Goal: Information Seeking & Learning: Learn about a topic

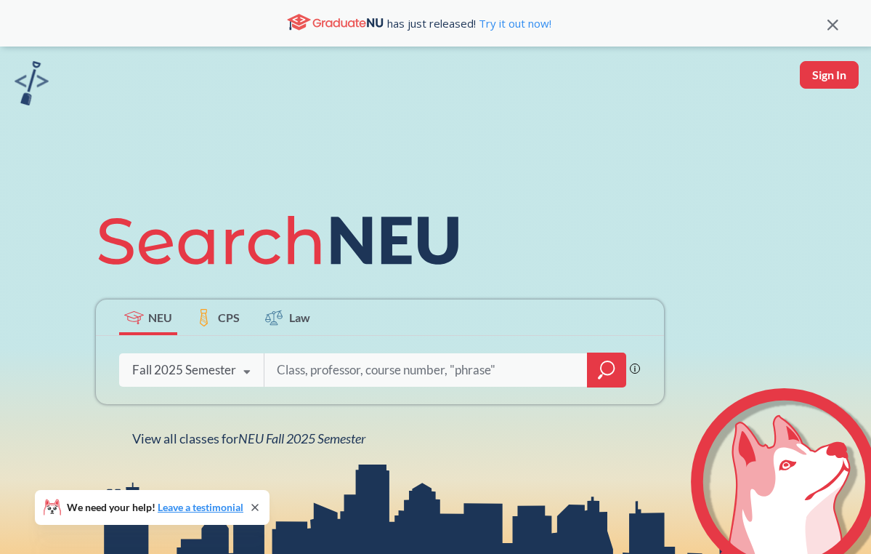
click at [231, 320] on span "CPS" at bounding box center [229, 317] width 22 height 17
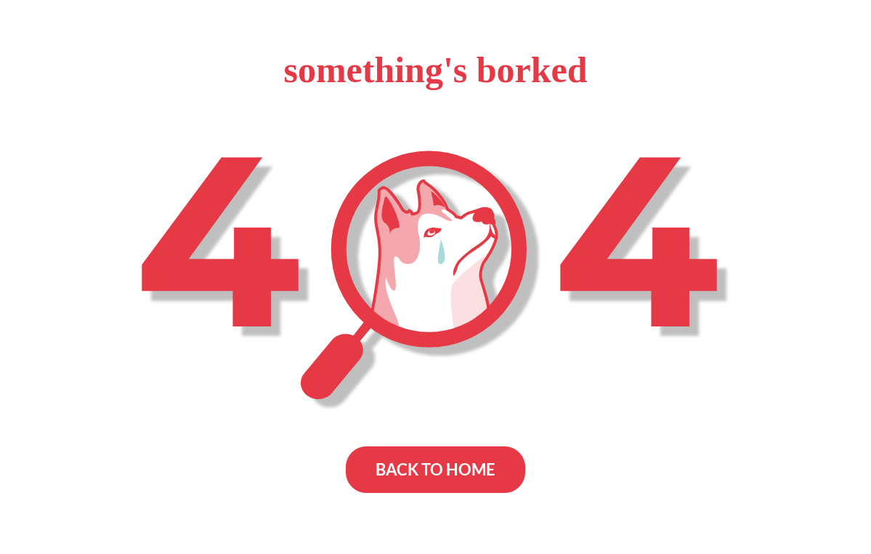
click at [453, 469] on div "BACK TO HOME" at bounding box center [435, 469] width 179 height 46
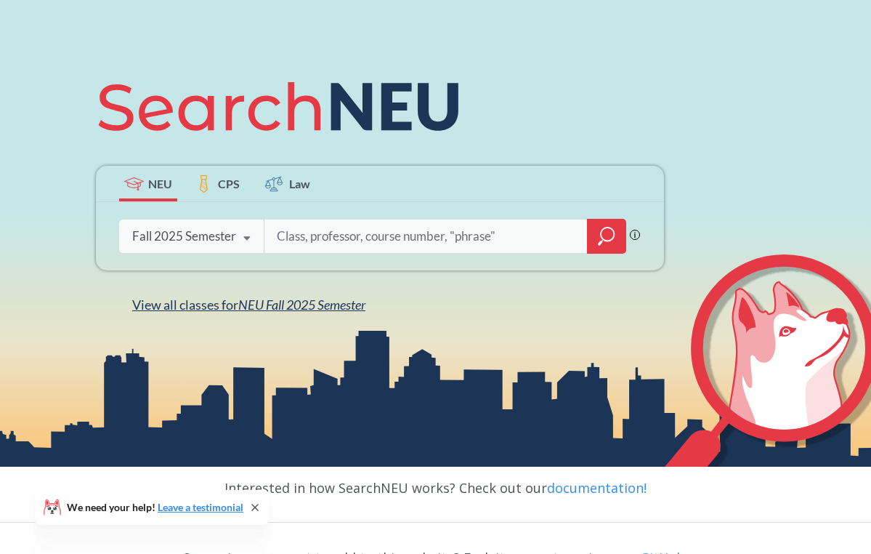
scroll to position [138, 0]
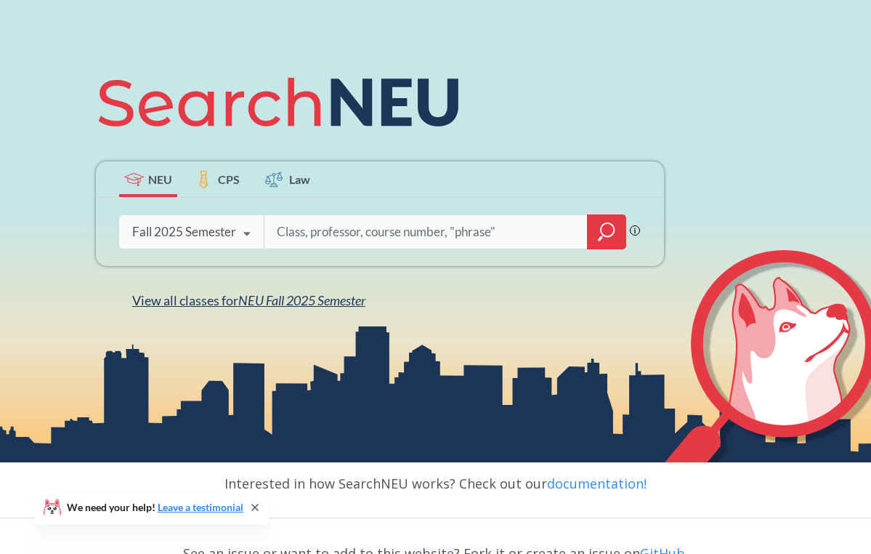
click at [250, 302] on span "NEU Fall 2025 Semester" at bounding box center [301, 300] width 127 height 16
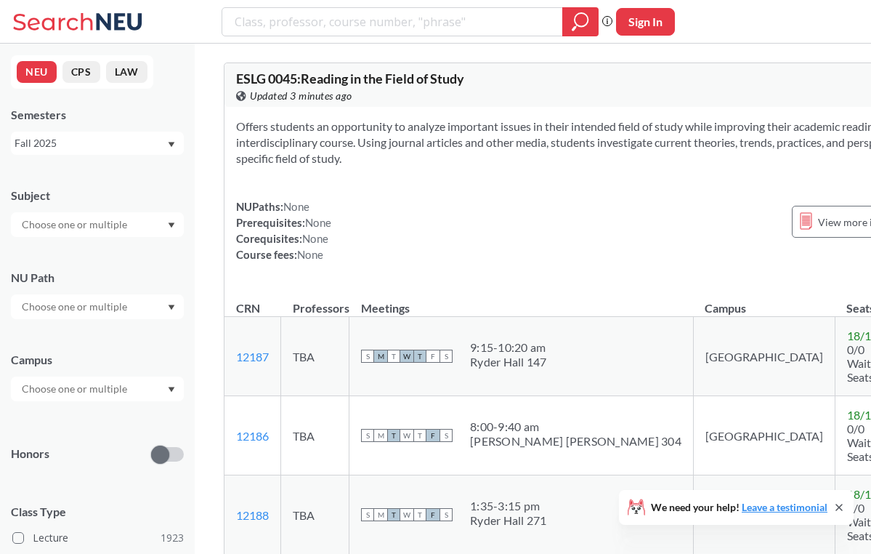
click at [77, 75] on button "CPS" at bounding box center [81, 72] width 38 height 22
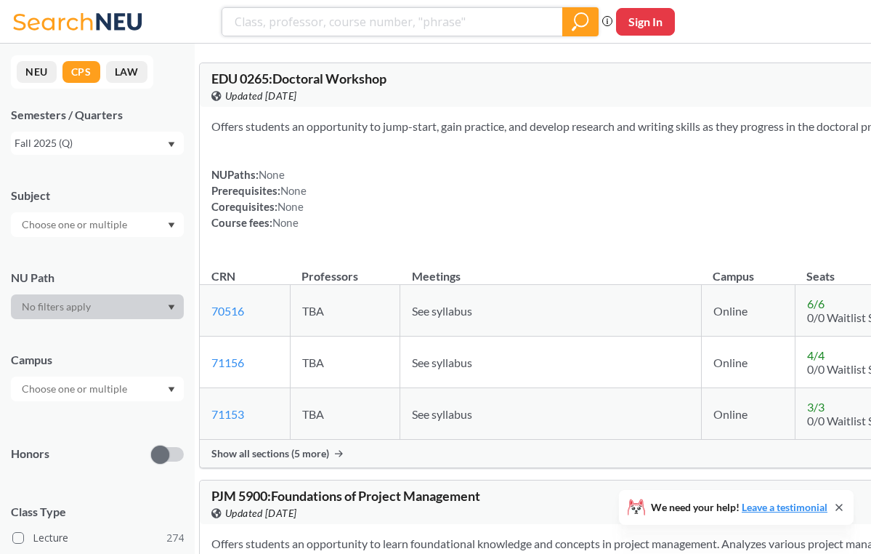
paste input "70442"
type input "70442"
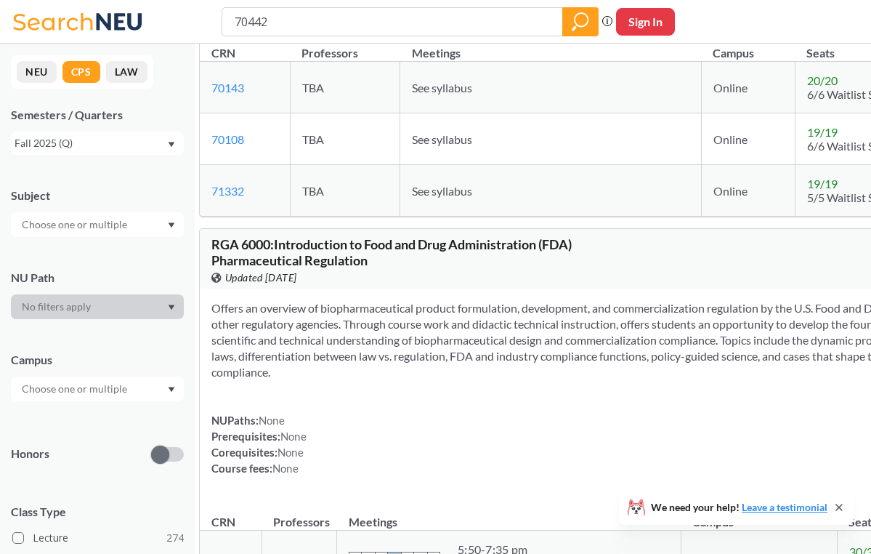
scroll to position [2751, 1]
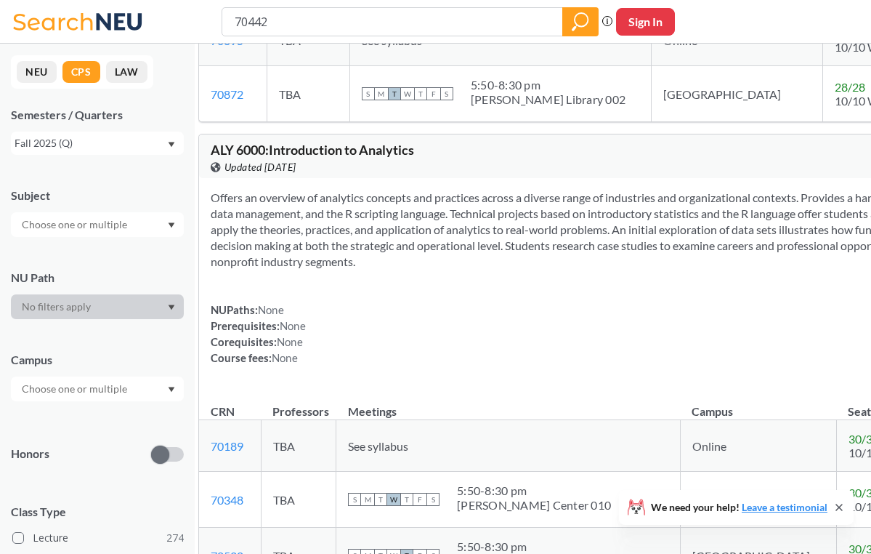
scroll to position [4748, 1]
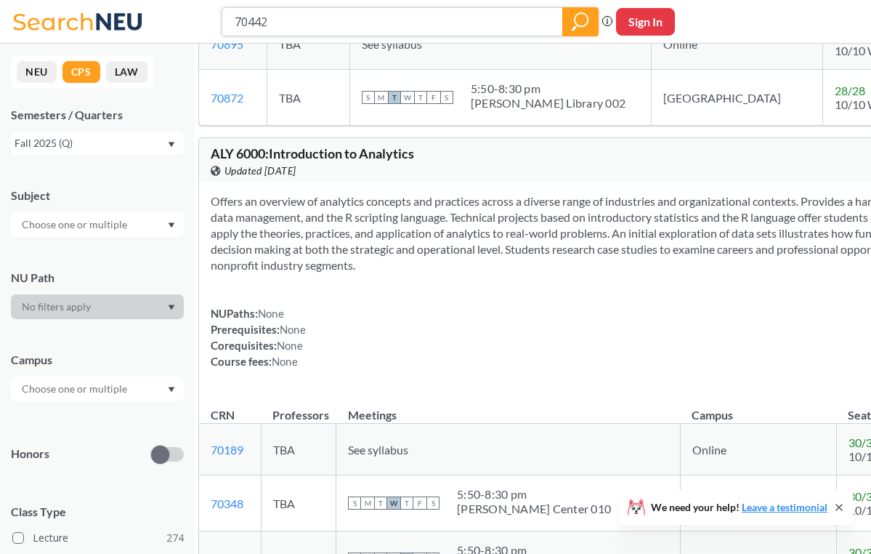
click at [368, 26] on input "70442" at bounding box center [392, 21] width 319 height 25
paste input "1189"
type input "71189"
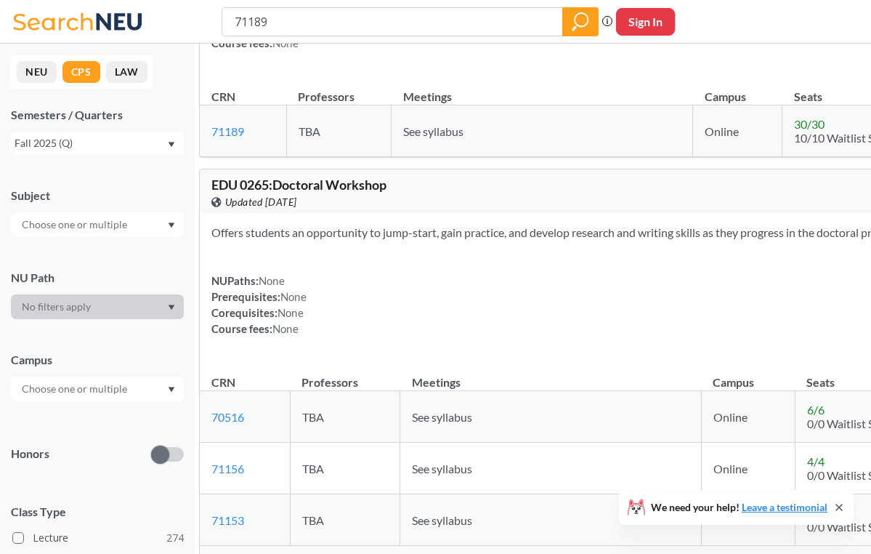
scroll to position [296, 0]
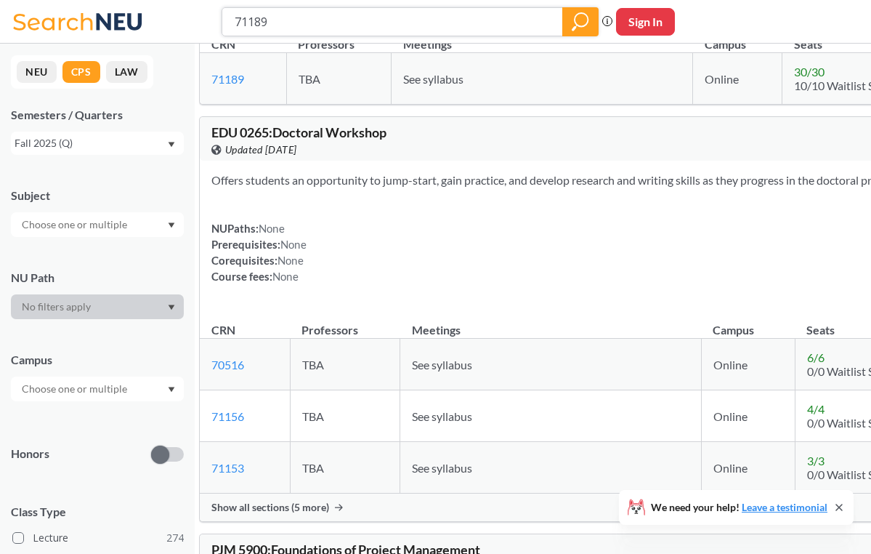
drag, startPoint x: 326, startPoint y: 23, endPoint x: 201, endPoint y: 22, distance: 125.7
click at [201, 22] on div "71189 Phrase search guarantees the exact search appears in the results. Ex. If …" at bounding box center [435, 22] width 871 height 44
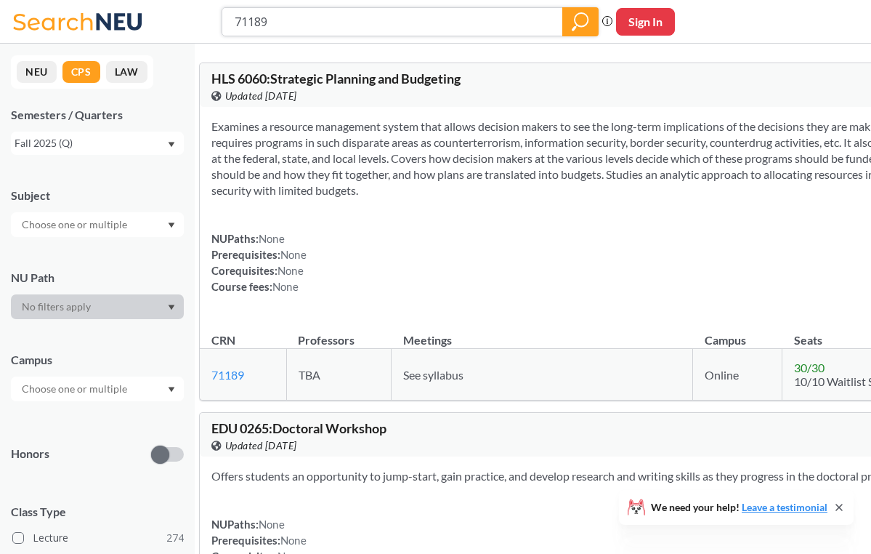
scroll to position [0, 0]
paste input "41"
type input "71419"
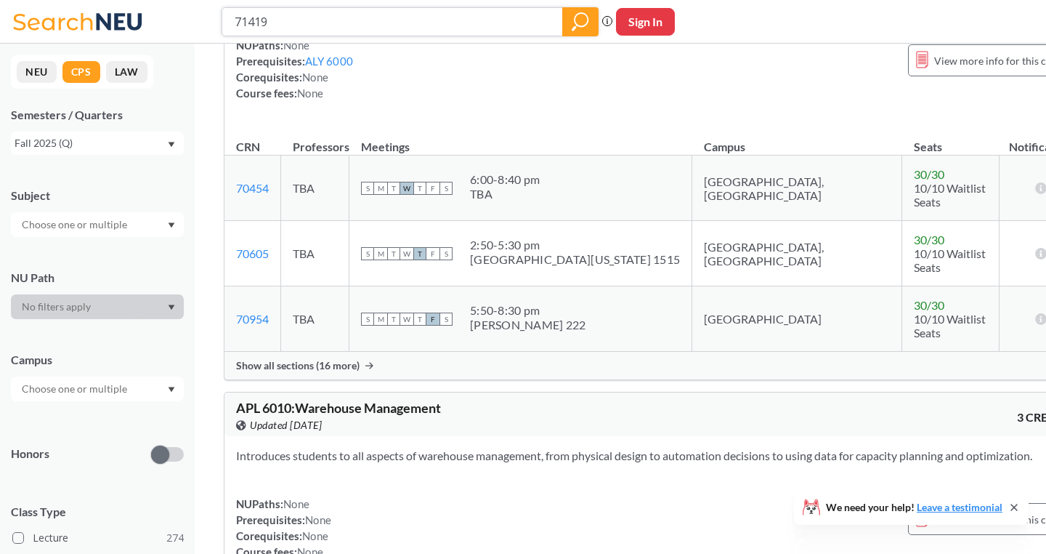
scroll to position [9805, 0]
drag, startPoint x: 317, startPoint y: 25, endPoint x: 129, endPoint y: 7, distance: 189.8
click at [129, 7] on div "71419 Phrase search guarantees the exact search appears in the results. Ex. If …" at bounding box center [523, 22] width 1046 height 44
paste input "CJS 6125"
type input "CJS 6125"
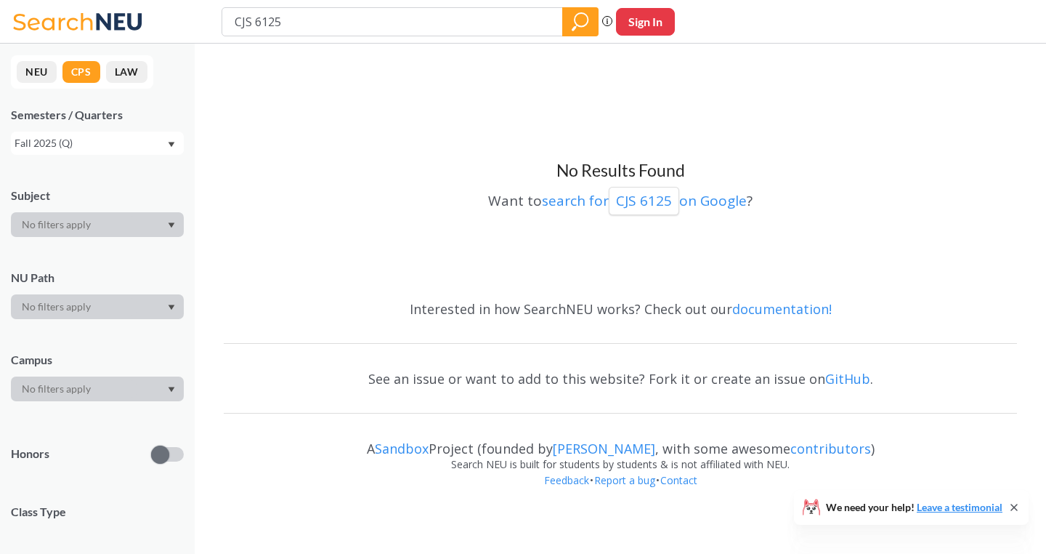
drag, startPoint x: 287, startPoint y: 23, endPoint x: 185, endPoint y: 23, distance: 102.4
click at [185, 23] on div "CJS 6125 Phrase search guarantees the exact search appears in the results. Ex. …" at bounding box center [523, 22] width 1046 height 44
type input "CJS"
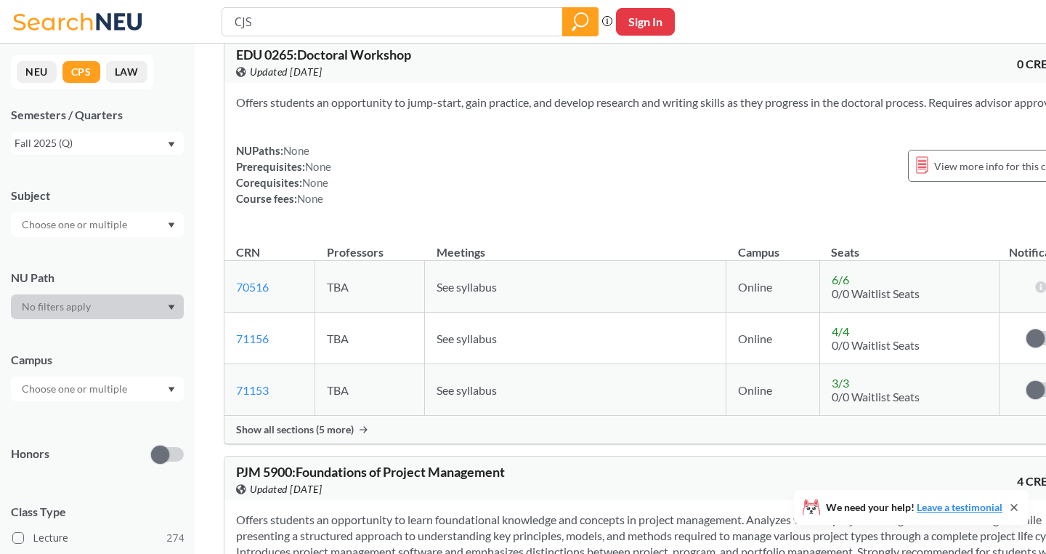
scroll to position [25, 0]
click at [110, 220] on input "text" at bounding box center [76, 224] width 122 height 17
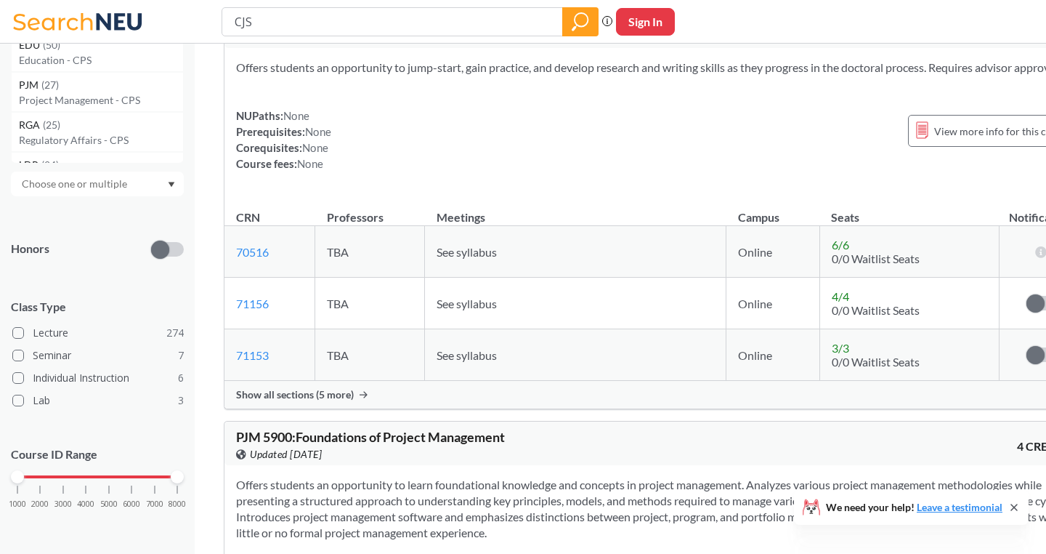
scroll to position [68, 0]
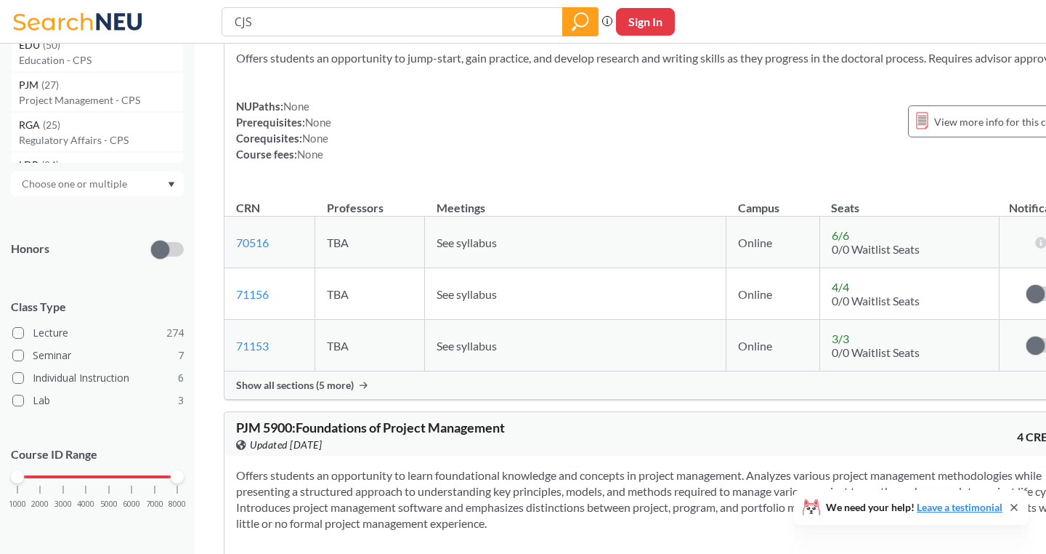
click at [70, 311] on span "Class Type" at bounding box center [97, 307] width 173 height 16
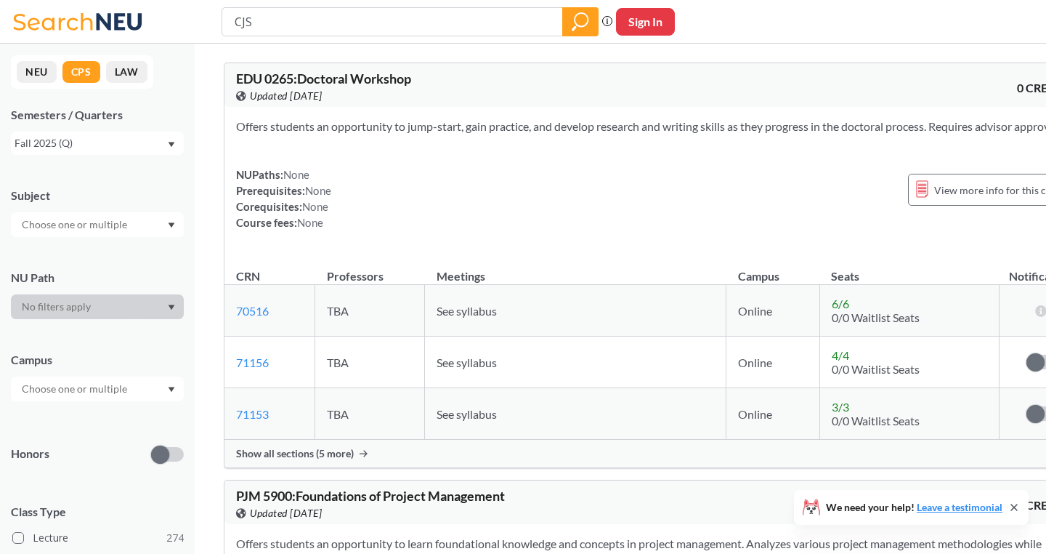
scroll to position [0, 0]
click at [312, 24] on input "CJS" at bounding box center [392, 21] width 319 height 25
paste input "HLS 6000"
type input "HLS 6000"
click at [583, 20] on icon "magnifying glass" at bounding box center [580, 22] width 17 height 20
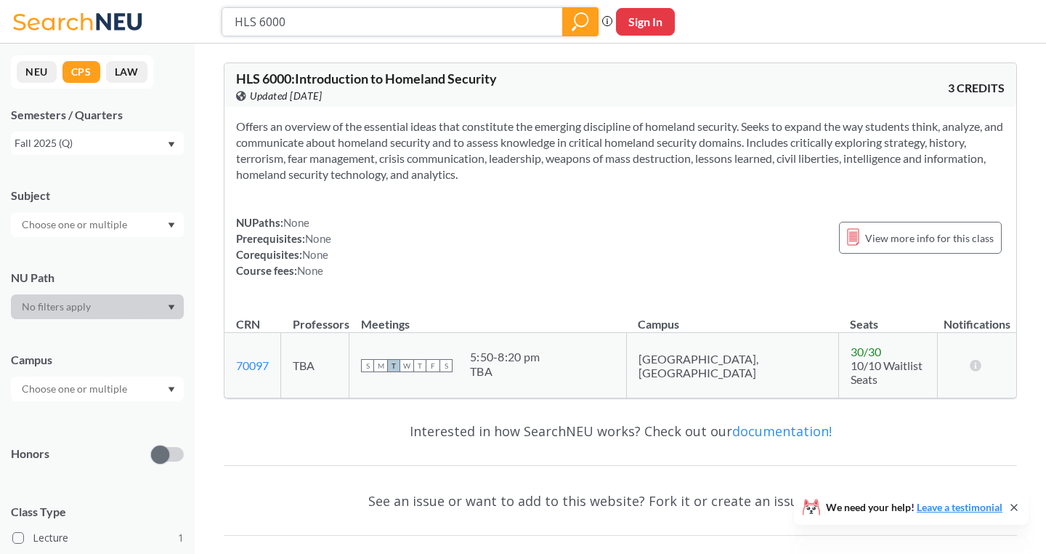
paste input "1"
type input "HLS 6010"
click at [583, 18] on icon "magnifying glass" at bounding box center [580, 22] width 17 height 20
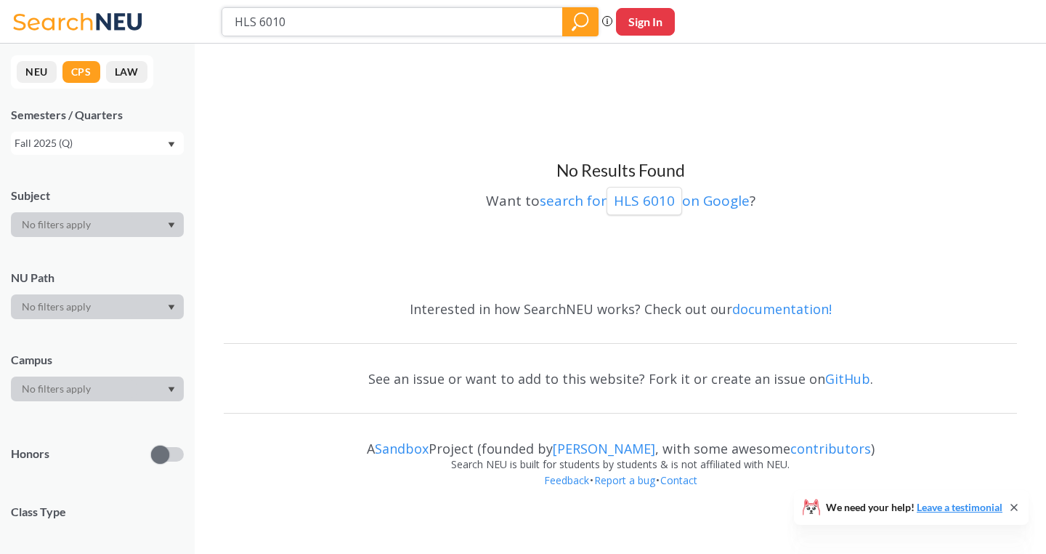
paste input "SIA 604"
type input "SIA 6040"
click at [573, 17] on icon "magnifying glass" at bounding box center [580, 22] width 17 height 20
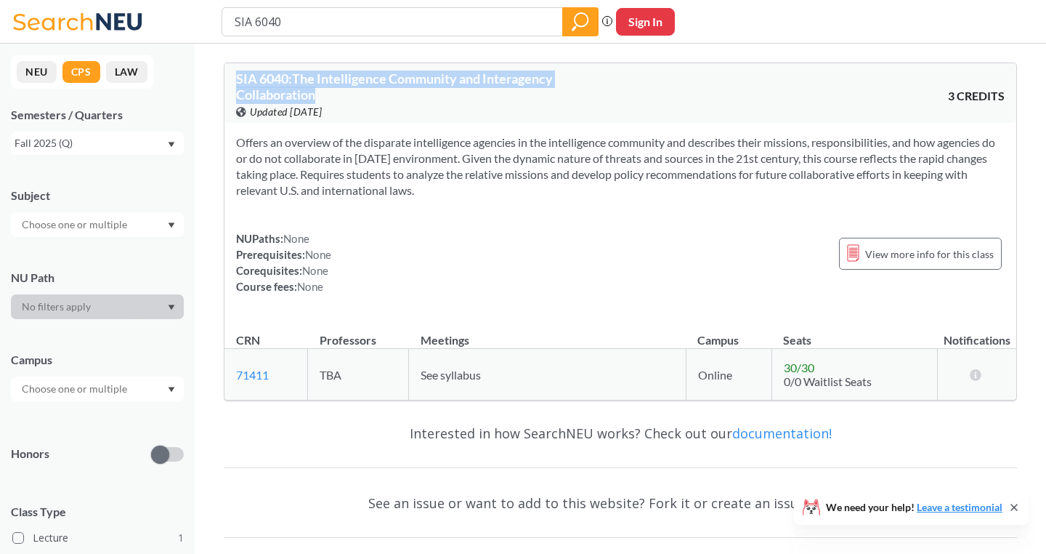
drag, startPoint x: 325, startPoint y: 97, endPoint x: 228, endPoint y: 76, distance: 99.6
click at [228, 76] on div "SIA 6040 : The Intelligence Community and Interagency Collaboration View this c…" at bounding box center [620, 93] width 792 height 60
copy span "SIA 6040 : The Intelligence Community and Interagency Collaboration"
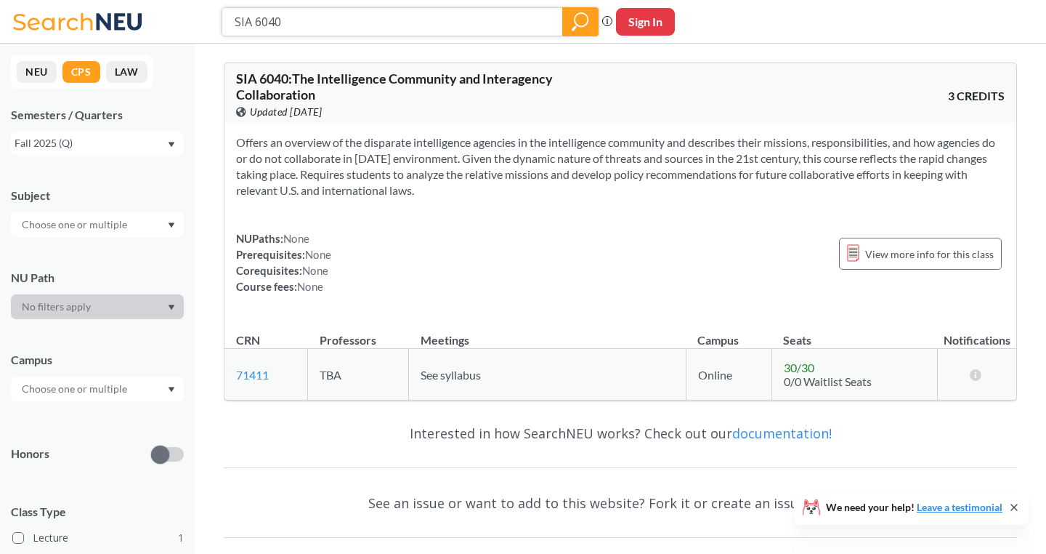
click at [304, 20] on input "SIA 6040" at bounding box center [392, 21] width 319 height 25
paste input "HLS 601"
click at [583, 19] on icon "magnifying glass" at bounding box center [580, 22] width 17 height 20
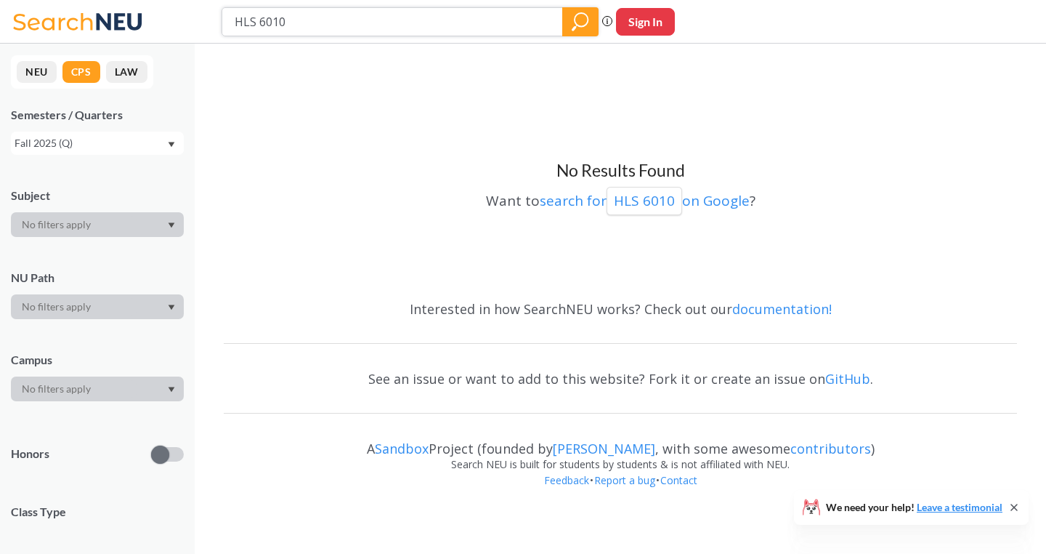
click at [291, 16] on input "HLS 6010" at bounding box center [392, 21] width 319 height 25
paste input "0"
click at [581, 18] on icon "magnifying glass" at bounding box center [580, 22] width 17 height 20
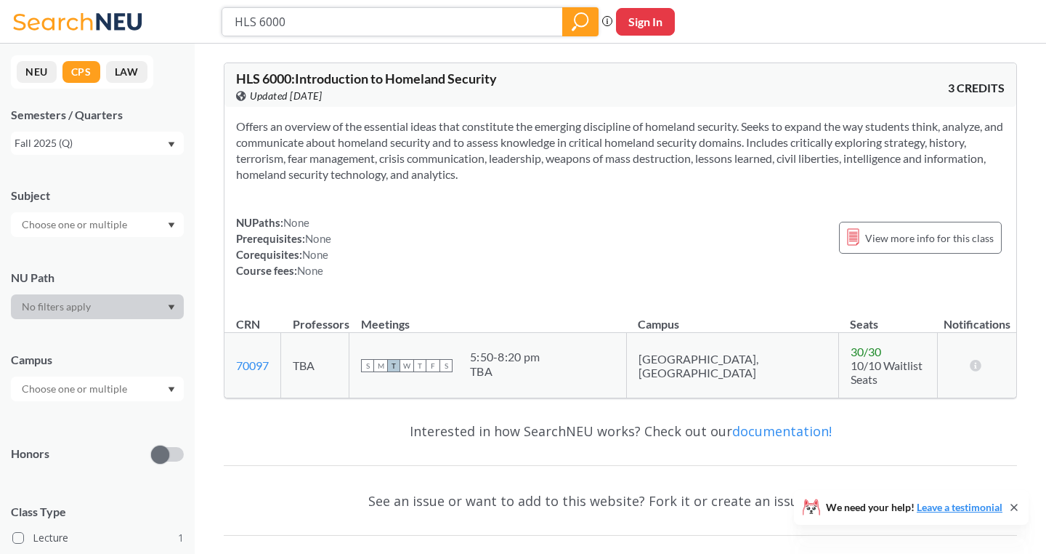
drag, startPoint x: 299, startPoint y: 23, endPoint x: 145, endPoint y: 16, distance: 154.2
click at [145, 16] on div "HLS 6000 Phrase search guarantees the exact search appears in the results. Ex. …" at bounding box center [523, 22] width 1046 height 44
paste input "CJS 6125"
click at [577, 23] on icon "magnifying glass" at bounding box center [580, 22] width 17 height 20
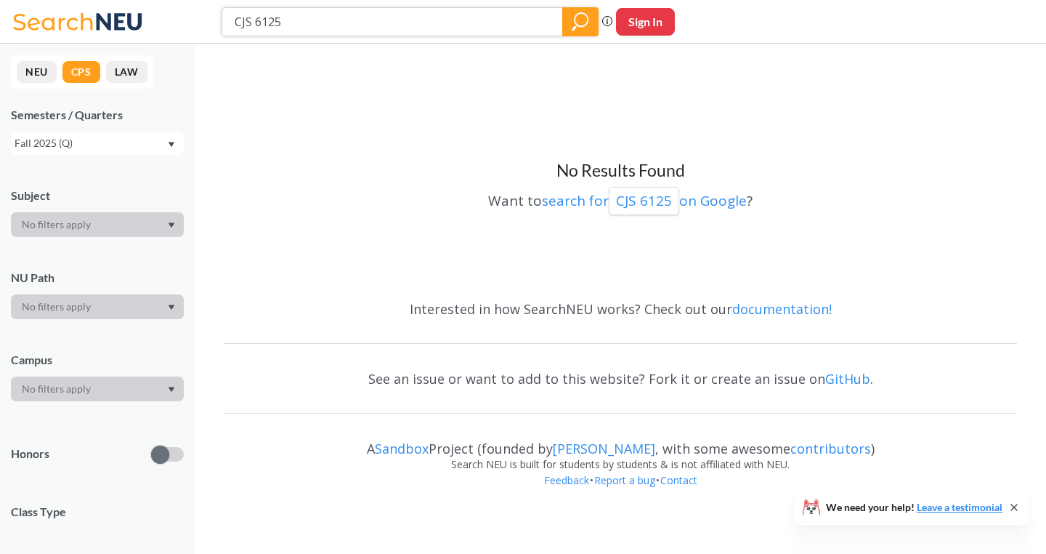
click at [295, 22] on input "CJS 6125" at bounding box center [392, 21] width 319 height 25
paste input "SIA 6010"
type input "SIA 6010"
click at [587, 23] on icon "magnifying glass" at bounding box center [581, 19] width 13 height 13
paste input "3"
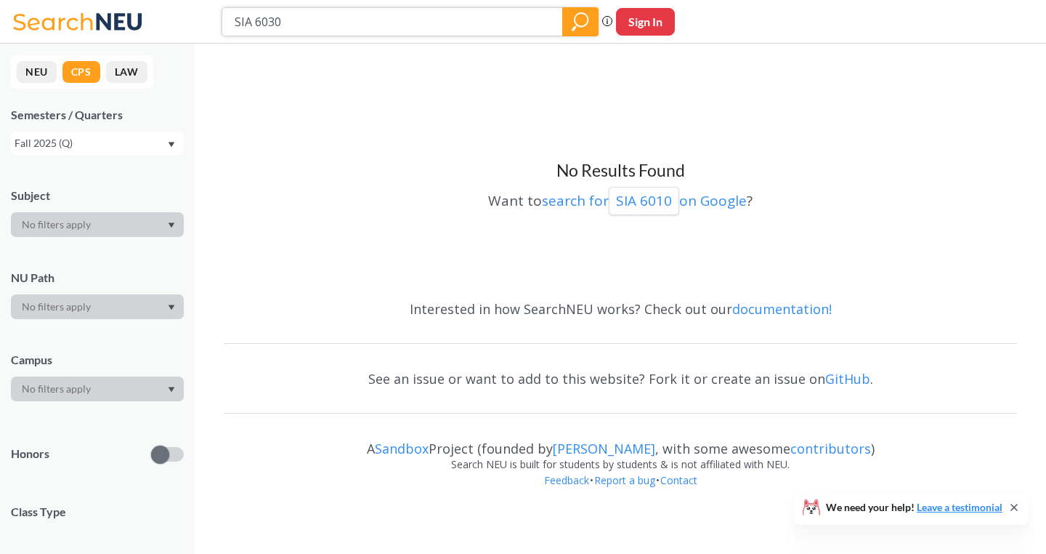
type input "SIA 6030"
click at [580, 22] on icon "magnifying glass" at bounding box center [580, 22] width 17 height 20
paste input "5"
type input "SIA 6050"
click at [584, 23] on icon "magnifying glass" at bounding box center [580, 22] width 17 height 20
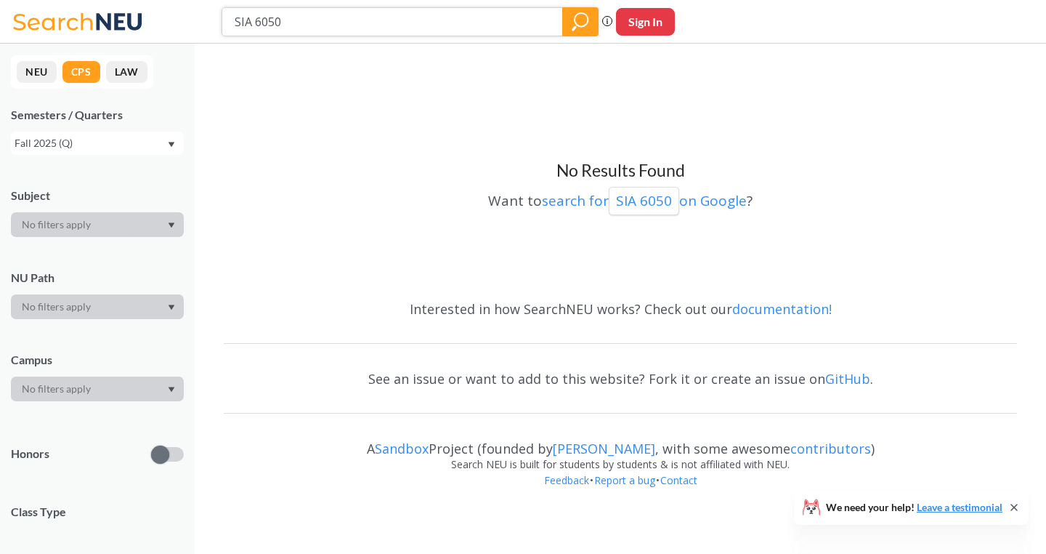
paste input "17"
type input "SIA 6170"
click at [586, 25] on icon "magnifying glass" at bounding box center [580, 22] width 17 height 20
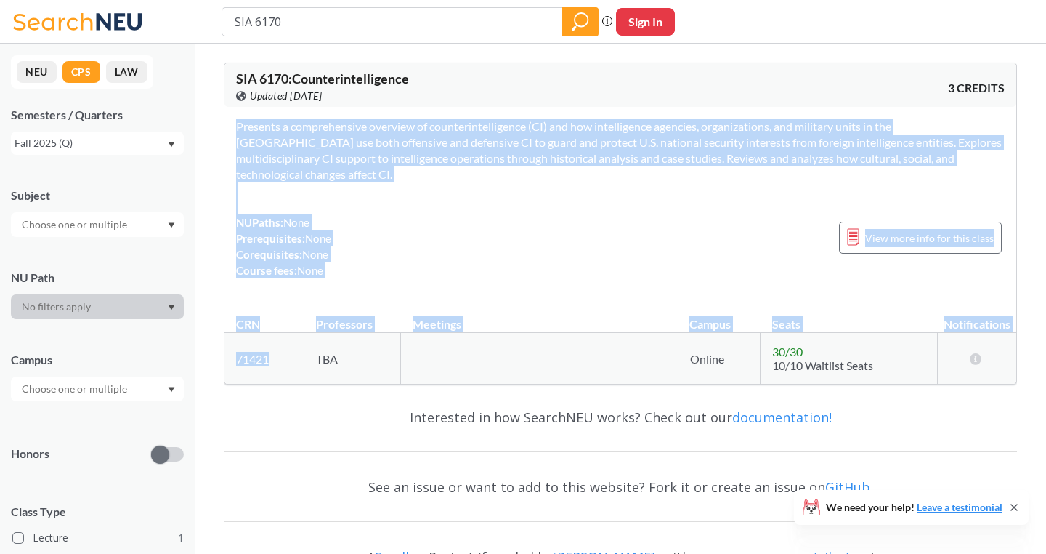
drag, startPoint x: 275, startPoint y: 357, endPoint x: 219, endPoint y: 357, distance: 56.7
click at [219, 357] on div "SIA 6170 : Counterintelligence View this course on Banner. Updated [DATE] 3 CRE…" at bounding box center [620, 331] width 851 height 575
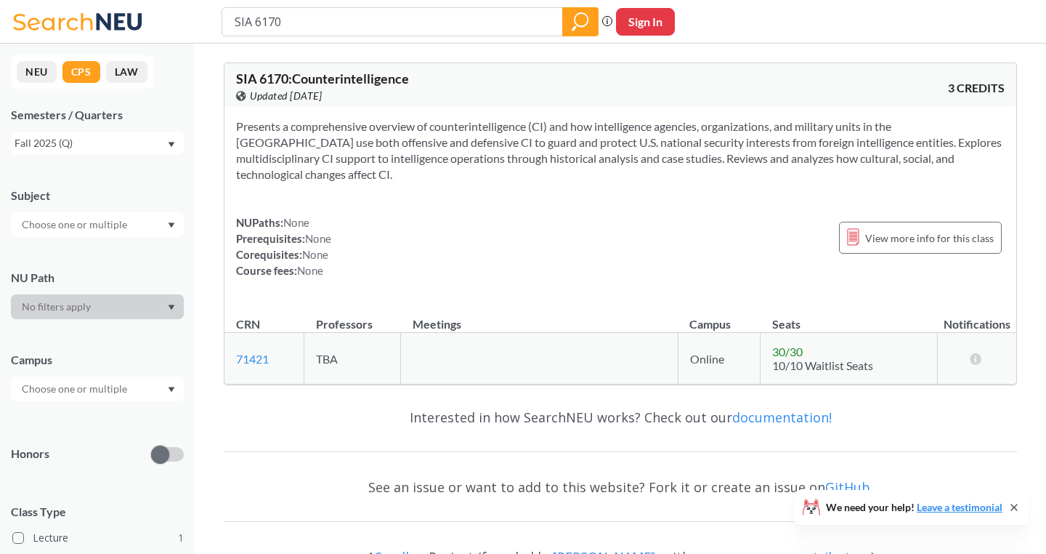
click at [294, 353] on td "71421 View this section on Banner." at bounding box center [264, 359] width 80 height 52
drag, startPoint x: 280, startPoint y: 357, endPoint x: 229, endPoint y: 357, distance: 50.9
click at [229, 357] on td "71421 View this section on Banner." at bounding box center [264, 359] width 80 height 52
copy link "71421"
drag, startPoint x: 304, startPoint y: 21, endPoint x: 158, endPoint y: 16, distance: 146.1
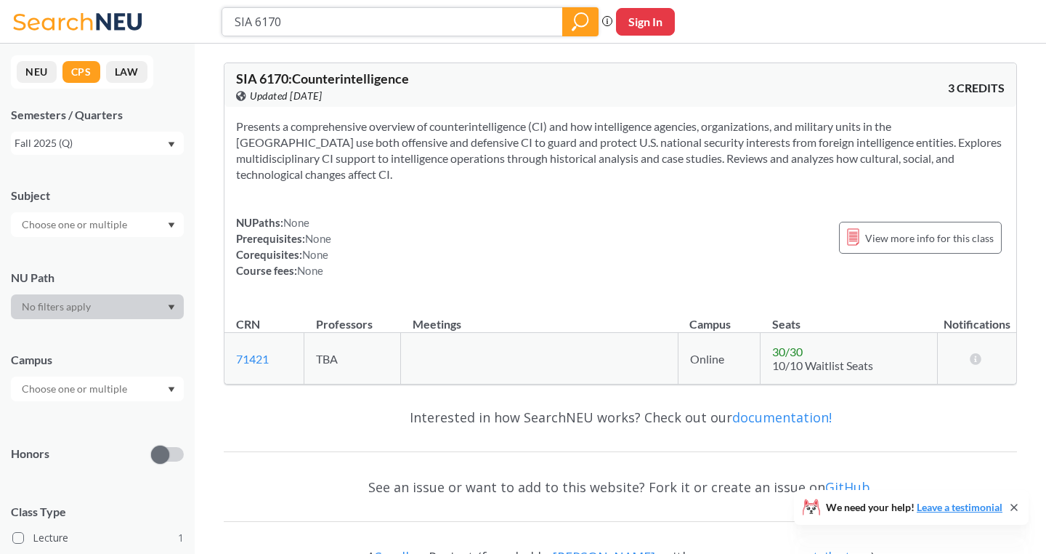
click at [158, 16] on div "SIA 6170 Phrase search guarantees the exact search appears in the results. Ex. …" at bounding box center [523, 22] width 1046 height 44
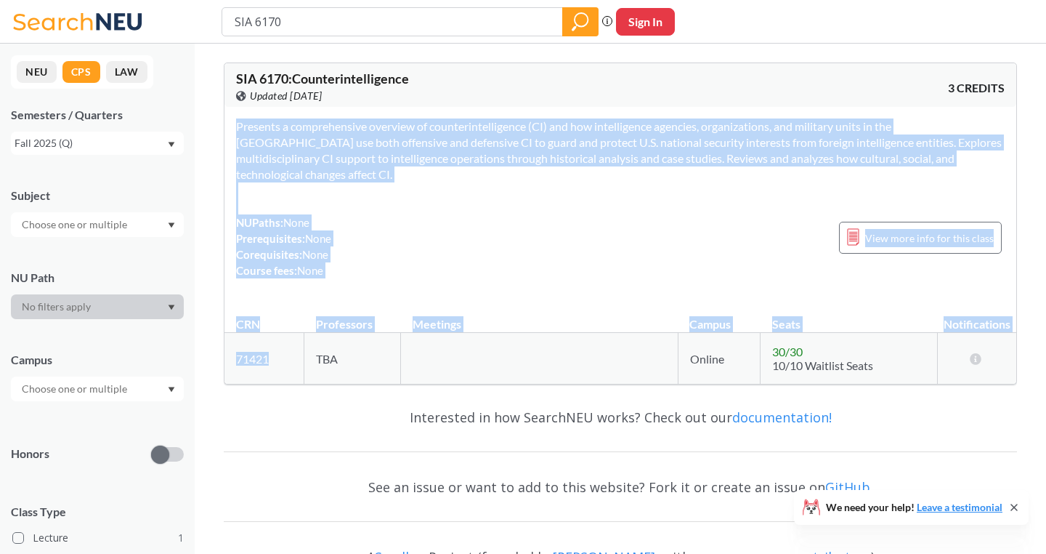
drag, startPoint x: 278, startPoint y: 357, endPoint x: 203, endPoint y: 356, distance: 74.8
click at [203, 356] on div "SIA 6170 : Counterintelligence View this course on Banner. Updated [DATE] 3 CRE…" at bounding box center [620, 331] width 851 height 575
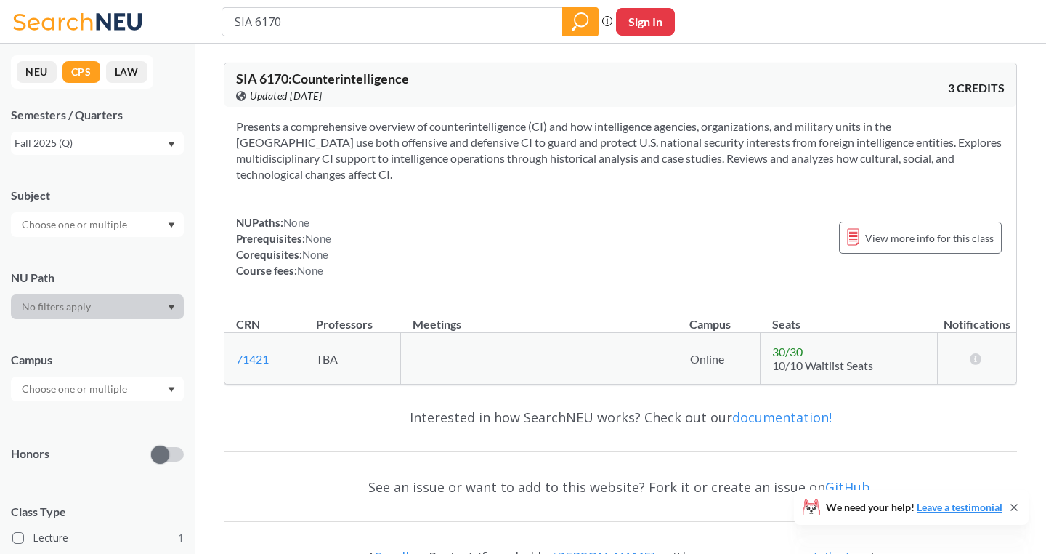
click at [344, 275] on div "NUPaths: None Prerequisites: None Corequisites: None Course fees: None View mor…" at bounding box center [620, 246] width 769 height 64
drag, startPoint x: 278, startPoint y: 356, endPoint x: 227, endPoint y: 355, distance: 50.9
click at [227, 355] on td "71421 View this section on Banner." at bounding box center [264, 359] width 80 height 52
copy link "71421"
